Goal: Task Accomplishment & Management: Use online tool/utility

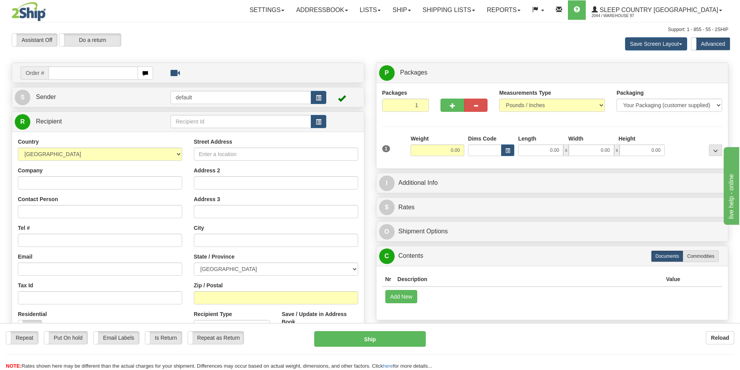
click at [98, 75] on input "text" at bounding box center [93, 72] width 89 height 13
type input "9000I135690"
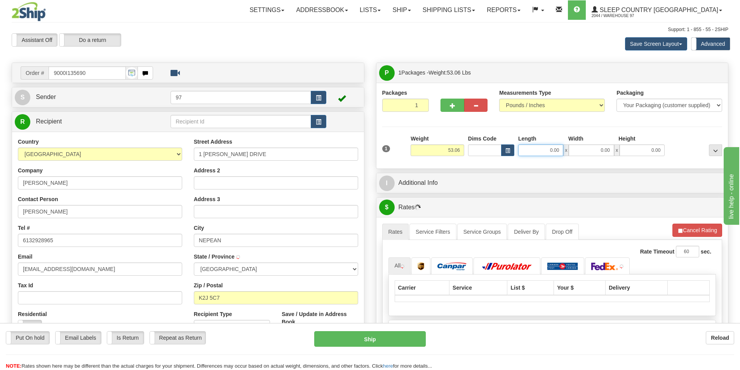
click at [537, 149] on input "0.00" at bounding box center [540, 151] width 45 height 12
type input "0.00"
click at [710, 104] on select "Your Packaging (customer supplied) Envelope (carrier supplied) Pack (carrier su…" at bounding box center [669, 105] width 106 height 13
click at [709, 104] on select "Your Packaging (customer supplied) Envelope (carrier supplied) Pack (carrier su…" at bounding box center [669, 105] width 106 height 13
click at [446, 107] on button "button" at bounding box center [452, 105] width 23 height 13
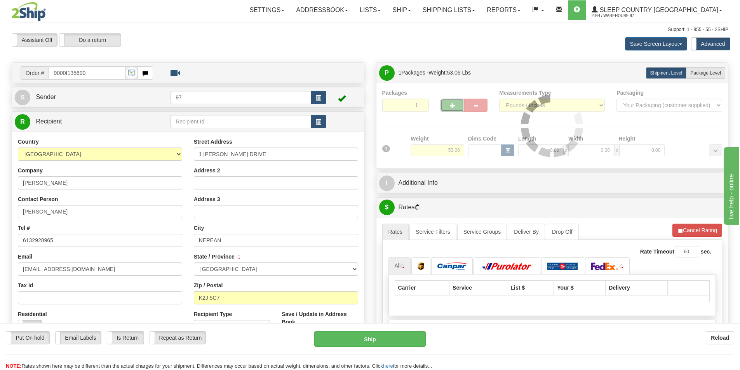
type input "2"
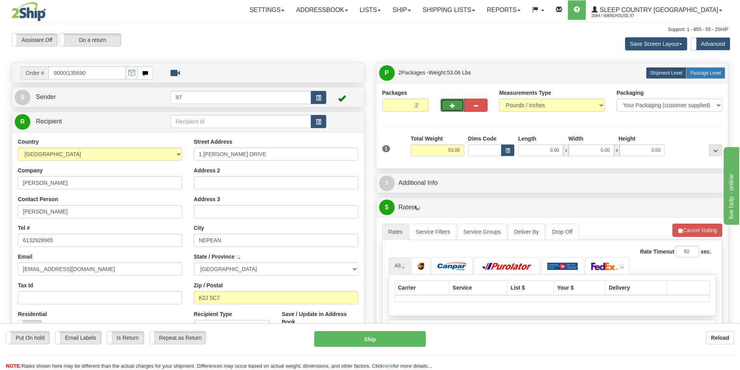
click at [691, 73] on span "Package Level" at bounding box center [705, 72] width 31 height 5
radio input "true"
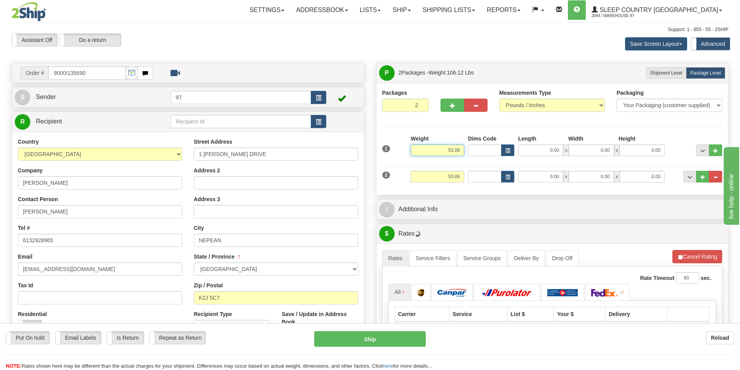
drag, startPoint x: 451, startPoint y: 151, endPoint x: 465, endPoint y: 151, distance: 13.6
click at [465, 151] on div "Weight 53.06" at bounding box center [437, 148] width 57 height 27
type input "50.00"
click at [450, 177] on input "53.06" at bounding box center [438, 177] width 54 height 12
type input "3.06"
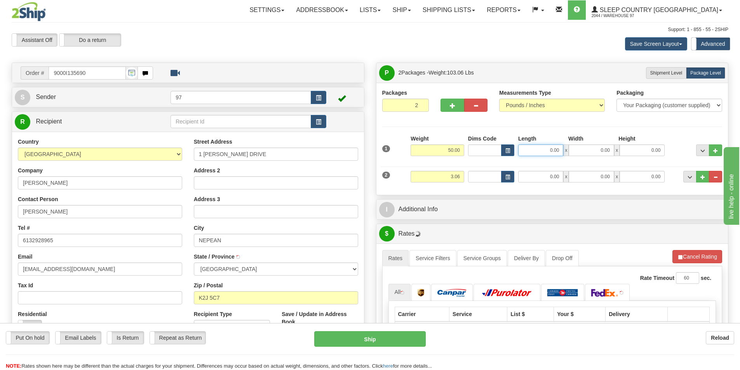
click at [547, 146] on input "0.00" at bounding box center [540, 151] width 45 height 12
type input "13.00"
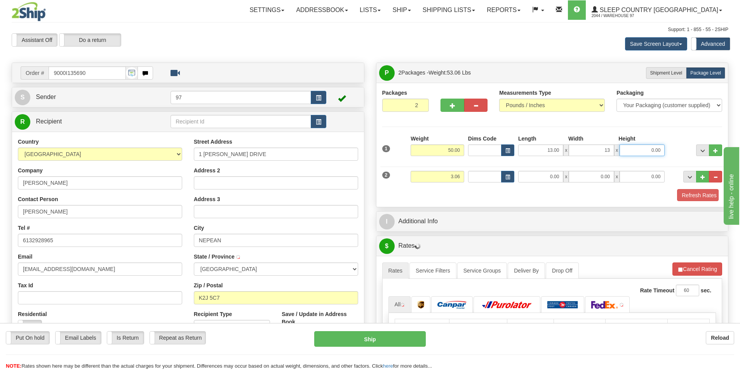
type input "13.00"
type input "6"
type input "48.00"
click at [542, 179] on input "0.00" at bounding box center [540, 177] width 45 height 12
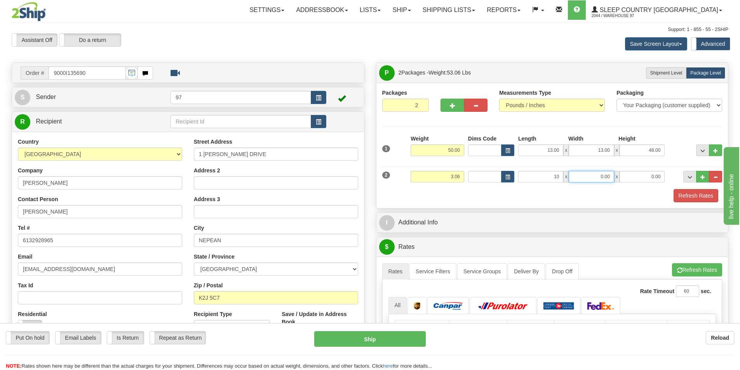
type input "10.00"
click at [676, 191] on button "Refresh Rates" at bounding box center [696, 195] width 45 height 13
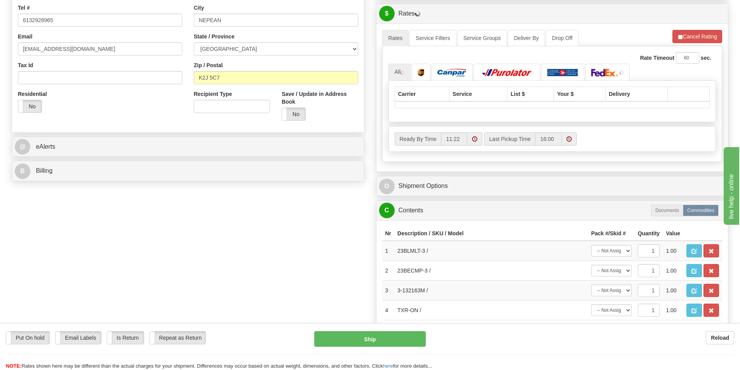
scroll to position [311, 0]
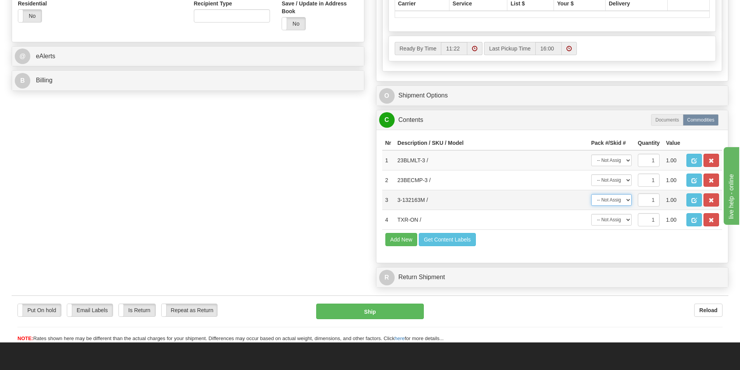
click at [608, 203] on select "-- Not Assigned -- Package 1 Package 2" at bounding box center [611, 200] width 40 height 12
select select "0"
click at [591, 194] on select "-- Not Assigned -- Package 1 Package 2" at bounding box center [611, 200] width 40 height 12
click at [617, 162] on select "-- Not Assigned -- Package 1 Package 2" at bounding box center [611, 161] width 40 height 12
select select "1"
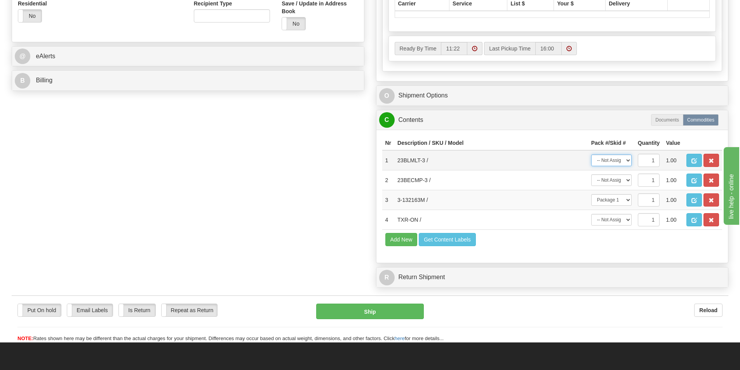
click at [591, 155] on select "-- Not Assigned -- Package 1 Package 2" at bounding box center [611, 161] width 40 height 12
click at [616, 182] on select "-- Not Assigned -- Package 1 Package 2" at bounding box center [611, 180] width 40 height 12
select select "1"
click at [591, 174] on select "-- Not Assigned -- Package 1 Package 2" at bounding box center [611, 180] width 40 height 12
click at [710, 220] on span "button" at bounding box center [711, 220] width 5 height 5
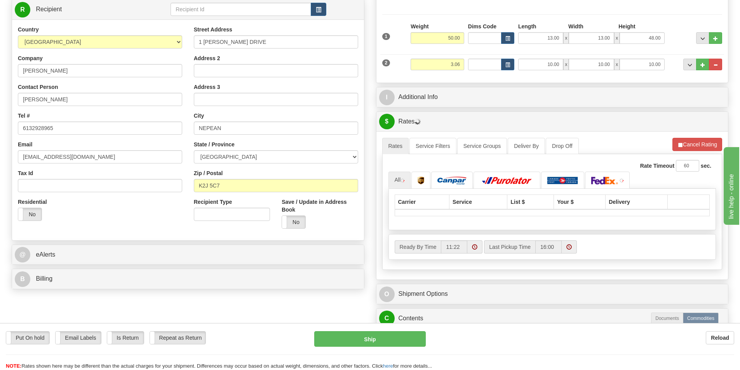
scroll to position [117, 0]
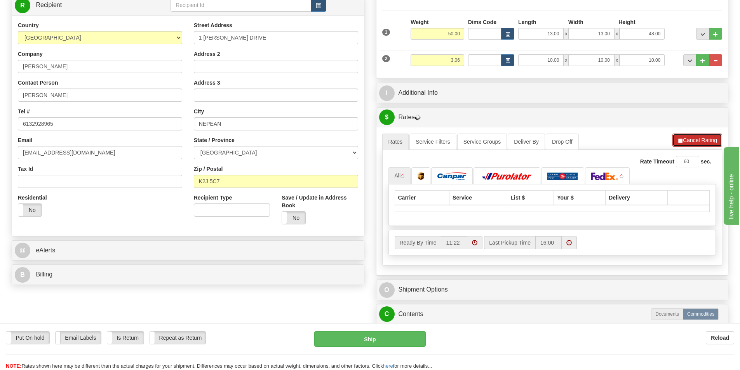
click at [681, 139] on span "button" at bounding box center [679, 140] width 5 height 5
click at [686, 141] on button "Refresh Rates" at bounding box center [697, 140] width 50 height 13
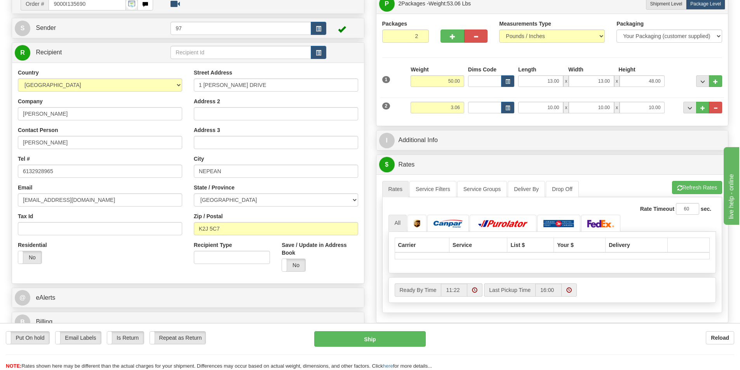
scroll to position [0, 0]
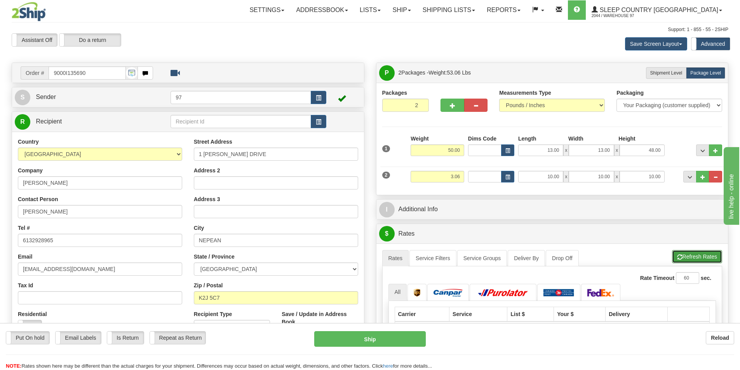
click at [693, 254] on button "Refresh Rates" at bounding box center [697, 256] width 50 height 13
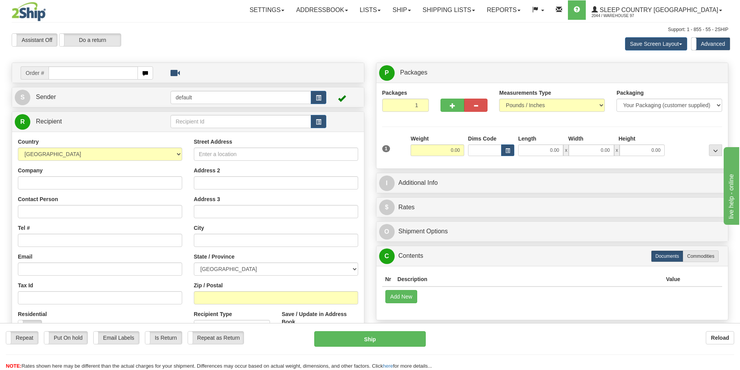
click at [86, 76] on input "text" at bounding box center [93, 72] width 89 height 13
type input "9000I135690"
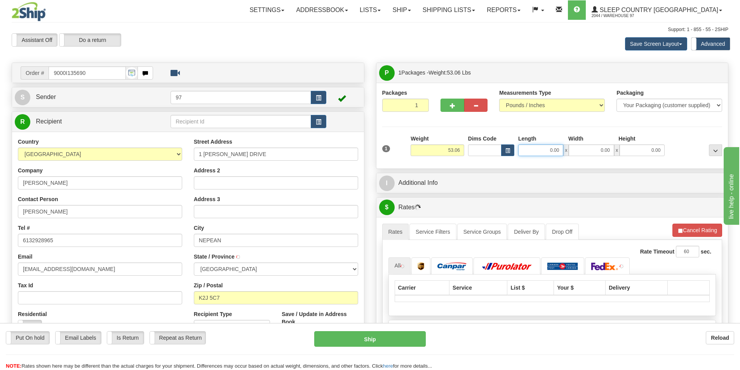
click at [543, 151] on input "0.00" at bounding box center [540, 151] width 45 height 12
type input "6.00"
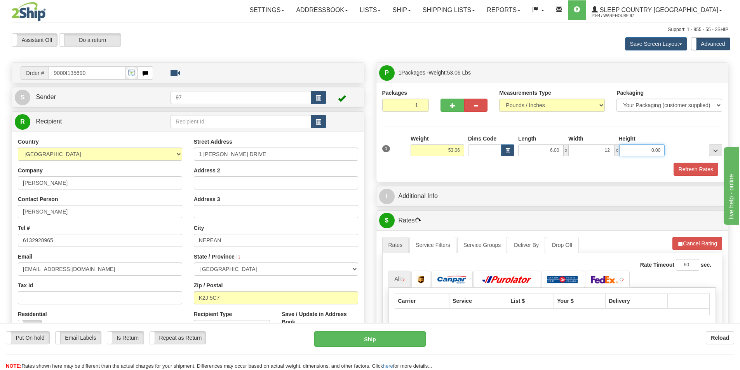
type input "12.00"
click at [684, 171] on button "Refresh Rates" at bounding box center [696, 169] width 45 height 13
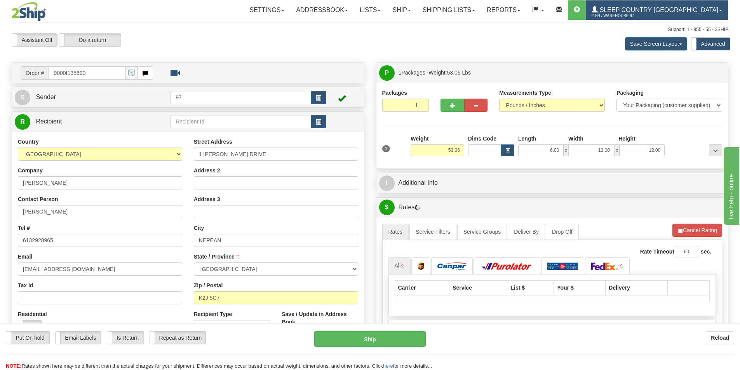
click at [650, 16] on span "2044 / Warehouse 97" at bounding box center [621, 16] width 58 height 8
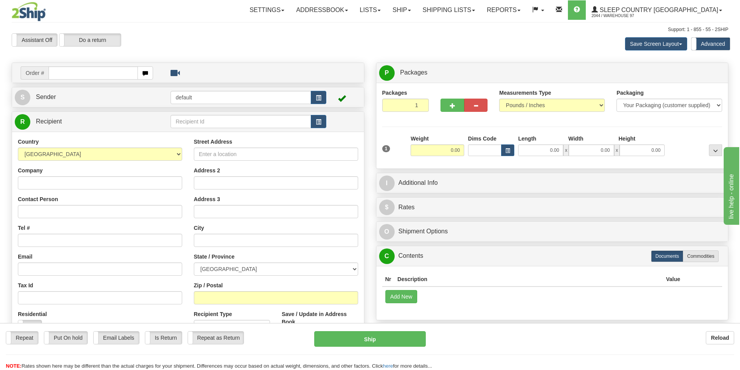
click at [58, 72] on input "text" at bounding box center [93, 72] width 89 height 13
type input "9000I134158"
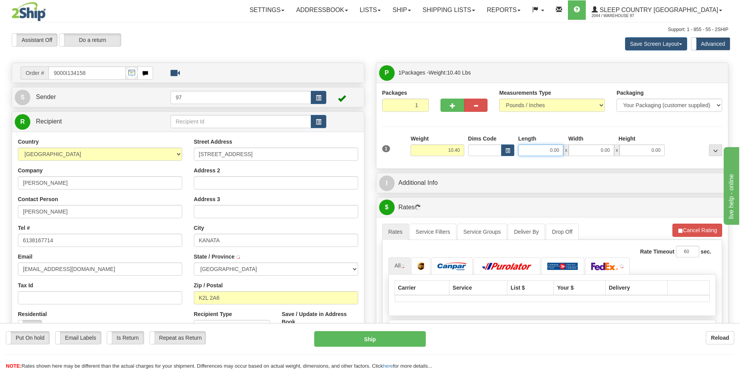
click at [542, 149] on input "0.00" at bounding box center [540, 151] width 45 height 12
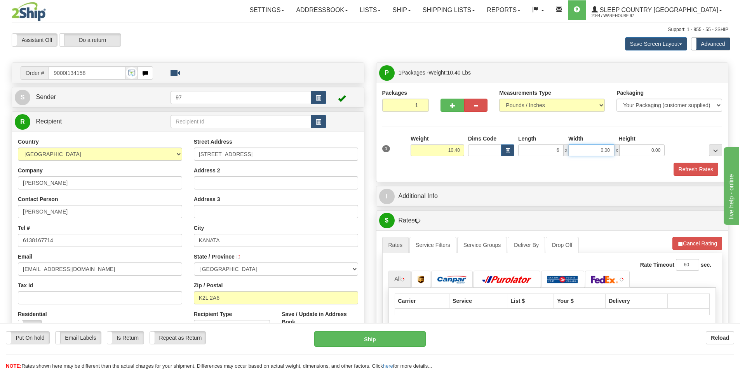
type input "6.00"
type input "12.00"
click at [686, 170] on button "Refresh Rates" at bounding box center [696, 169] width 45 height 13
